Goal: Task Accomplishment & Management: Manage account settings

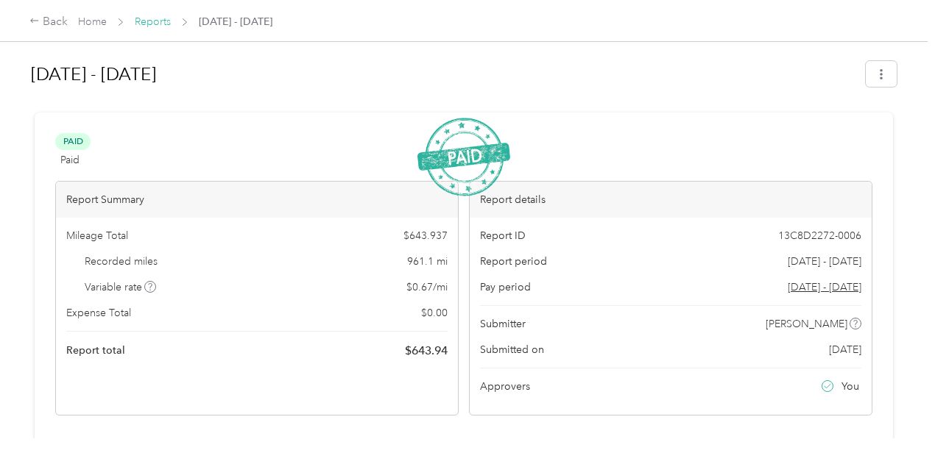
click at [146, 24] on link "Reports" at bounding box center [153, 21] width 36 height 13
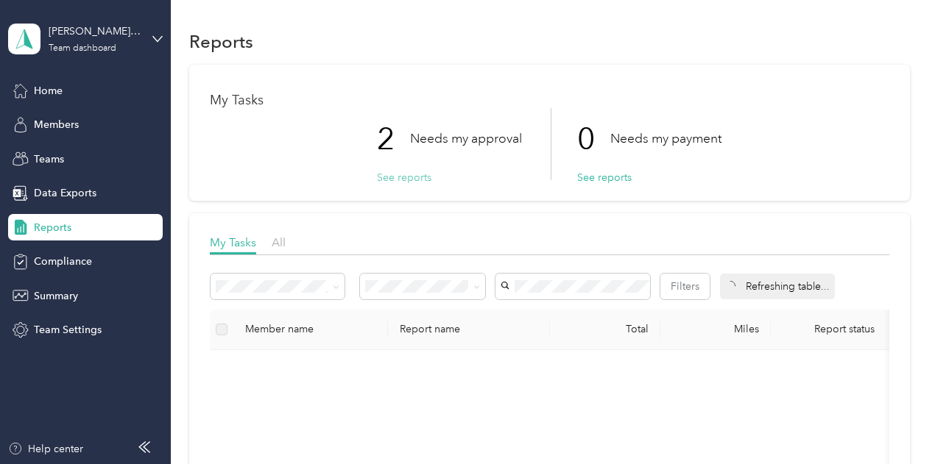
click at [402, 176] on button "See reports" at bounding box center [404, 177] width 54 height 15
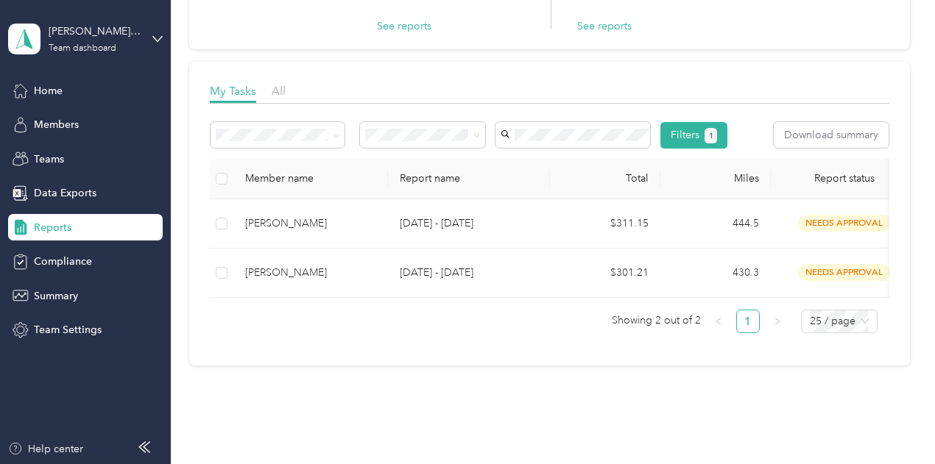
scroll to position [187, 0]
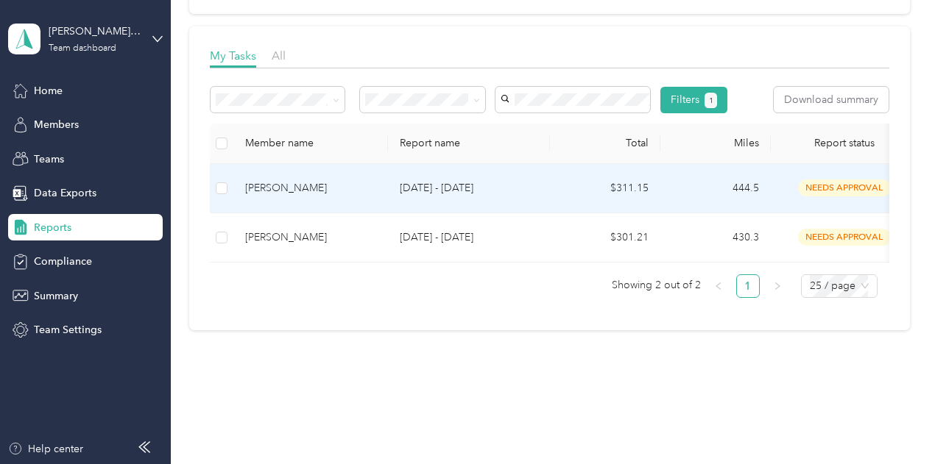
click at [447, 213] on td "[DATE] - [DATE]" at bounding box center [469, 188] width 162 height 49
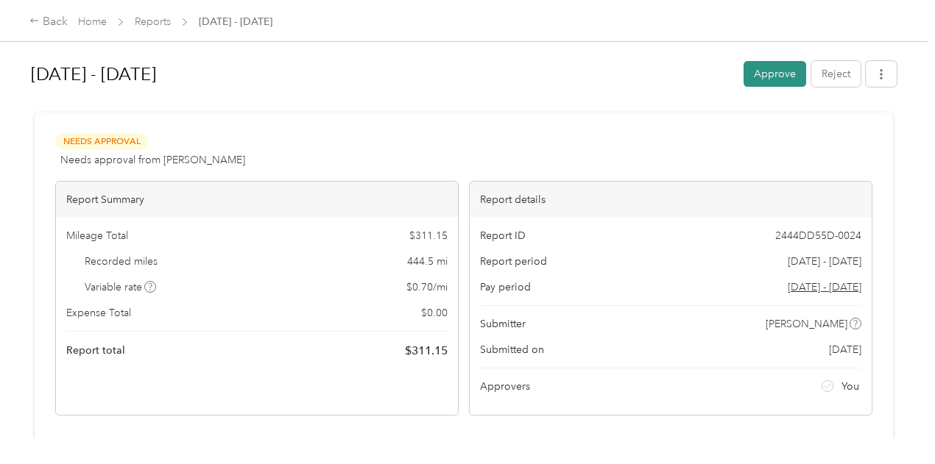
click at [755, 76] on button "Approve" at bounding box center [774, 74] width 63 height 26
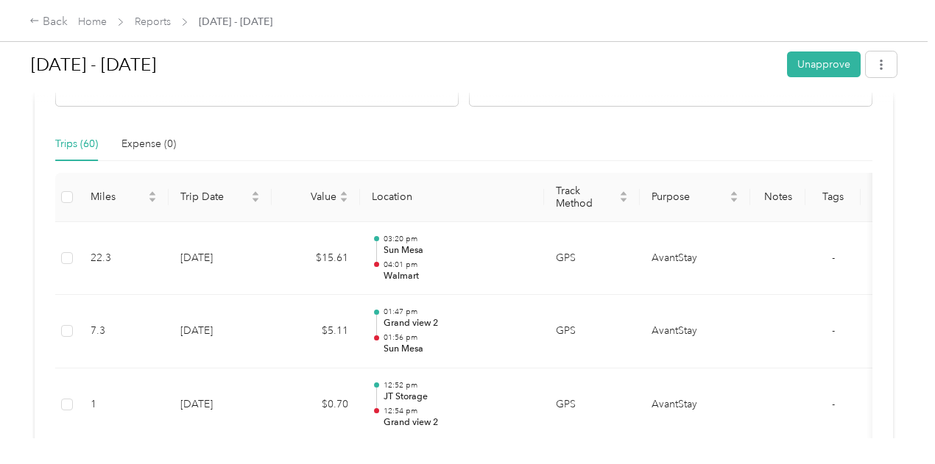
scroll to position [294, 0]
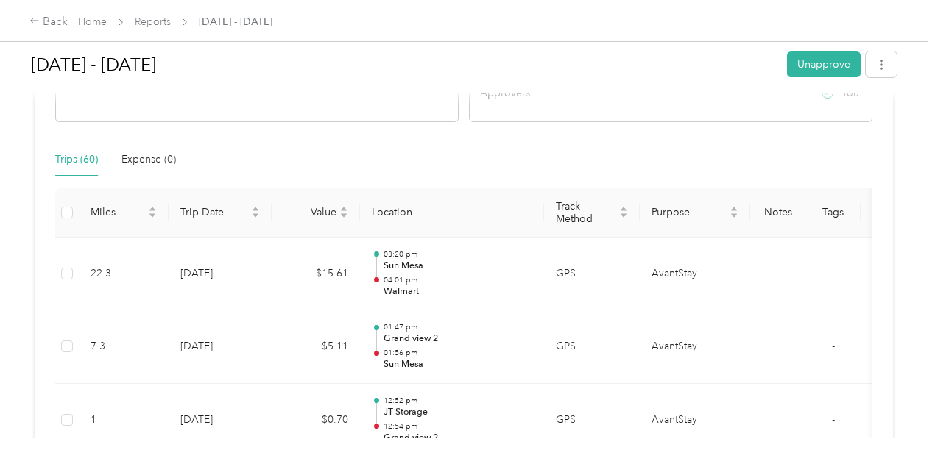
click at [155, 10] on div "Back Home Reports [DATE] - [DATE]" at bounding box center [467, 20] width 935 height 41
click at [152, 20] on link "Reports" at bounding box center [153, 21] width 36 height 13
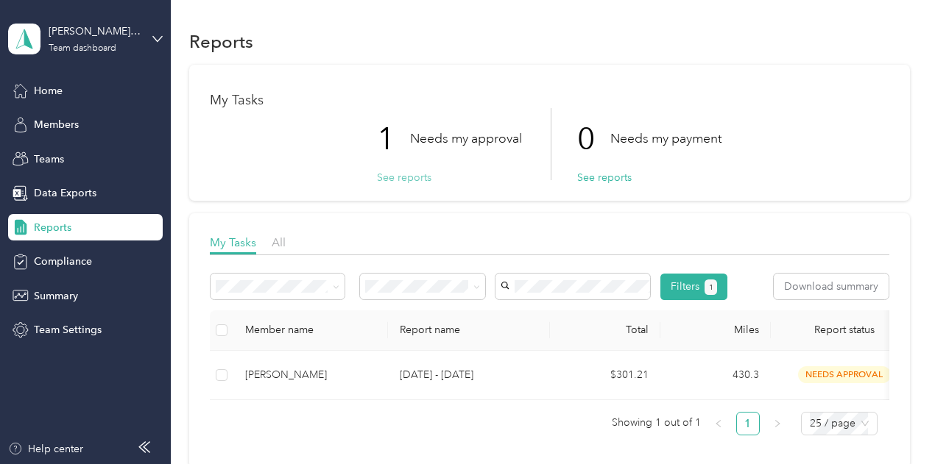
click at [394, 174] on button "See reports" at bounding box center [404, 177] width 54 height 15
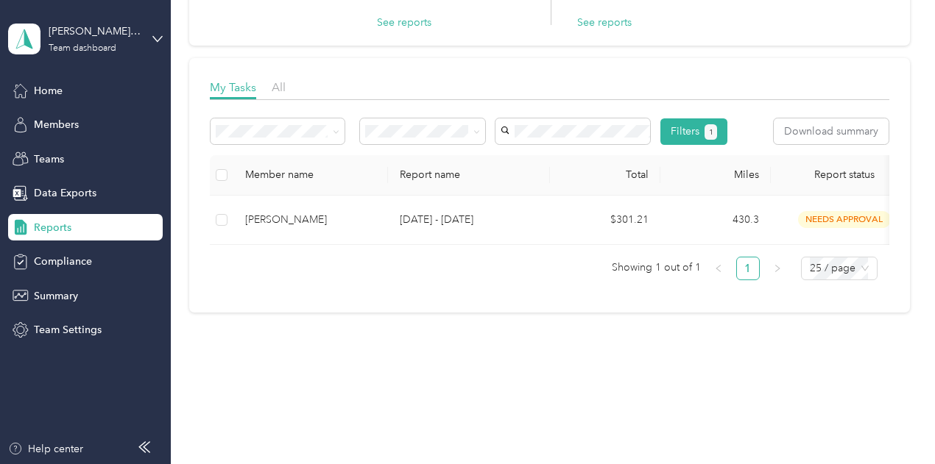
scroll to position [175, 0]
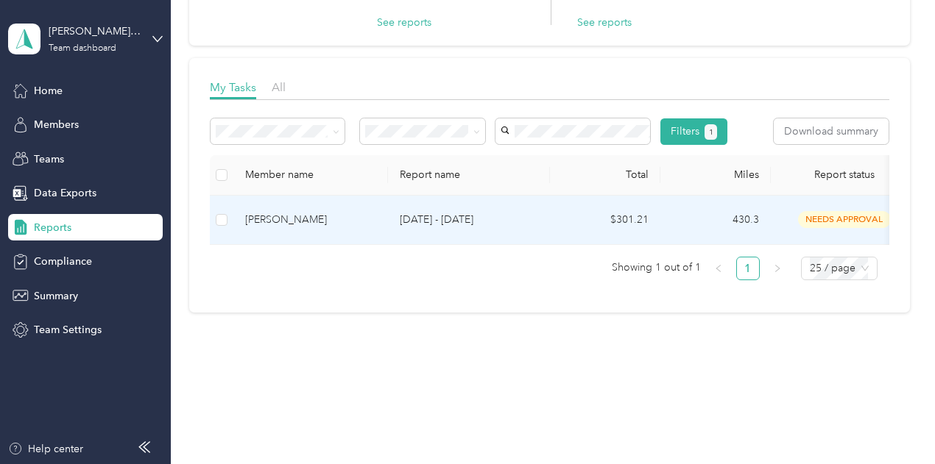
click at [468, 228] on p "[DATE] - [DATE]" at bounding box center [469, 220] width 138 height 16
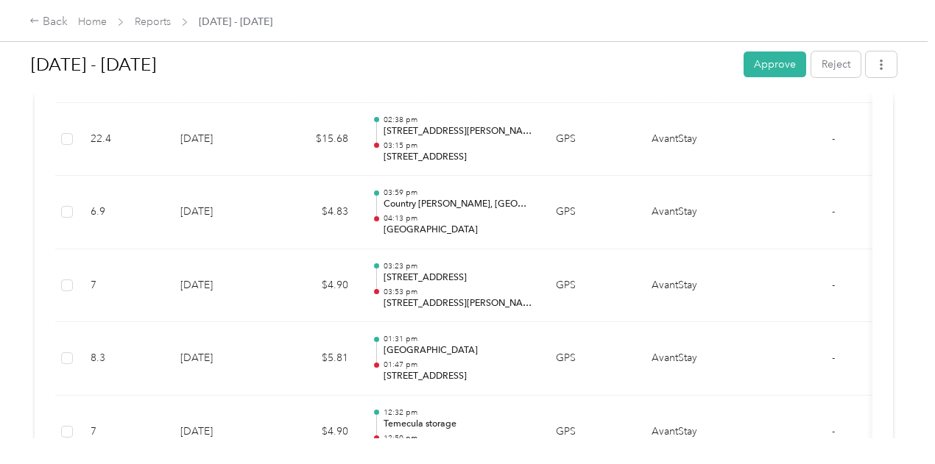
scroll to position [1161, 0]
click at [757, 61] on button "Approve" at bounding box center [774, 65] width 63 height 26
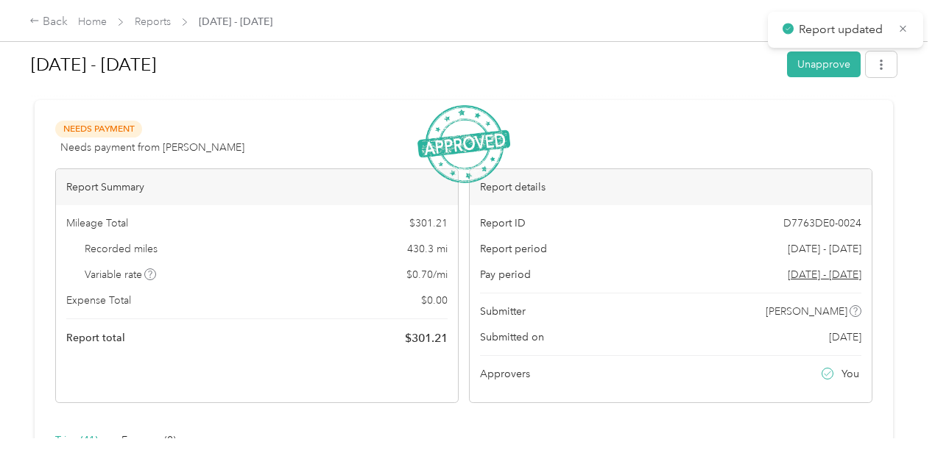
scroll to position [0, 0]
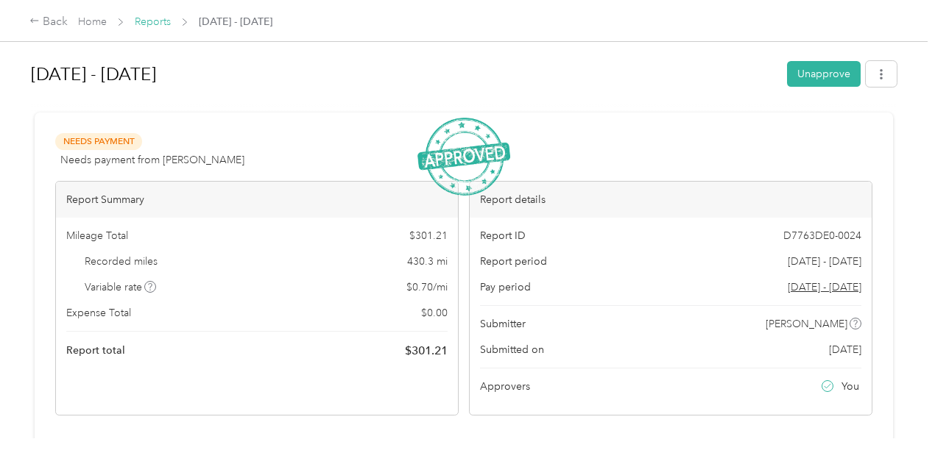
click at [152, 22] on link "Reports" at bounding box center [153, 21] width 36 height 13
